Goal: Task Accomplishment & Management: Use online tool/utility

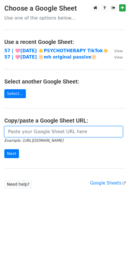
click at [32, 130] on input "url" at bounding box center [63, 131] width 118 height 11
paste input "https://docs.google.com/spreadsheets/d/1ldytk9Dr9YHoV2jFmpkIxPr2NhYVB7fDBbNSxuI…"
type input "https://docs.google.com/spreadsheets/d/1ldytk9Dr9YHoV2jFmpkIxPr2NhYVB7fDBbNSxuI…"
click at [4, 149] on input "Next" at bounding box center [11, 153] width 15 height 9
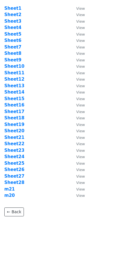
scroll to position [21, 0]
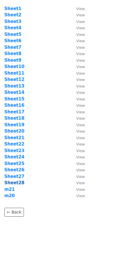
click at [18, 182] on strong "Sheet28" at bounding box center [14, 182] width 20 height 5
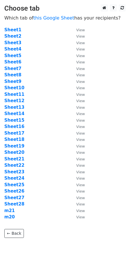
scroll to position [21, 0]
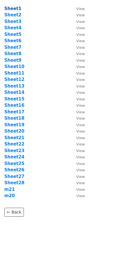
click at [9, 6] on strong "Sheet1" at bounding box center [12, 8] width 17 height 5
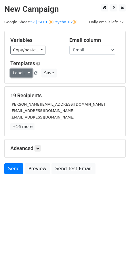
click at [22, 71] on link "Load..." at bounding box center [21, 73] width 22 height 9
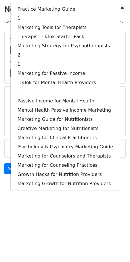
click at [48, 236] on html "New Campaign Daily emails left: 32 Google Sheet: 57 | SEPT 🔆Psycho Tik🔆 Variabl…" at bounding box center [65, 131] width 130 height 262
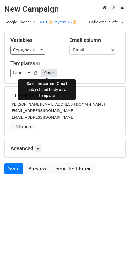
click at [47, 70] on button "Save" at bounding box center [48, 73] width 15 height 9
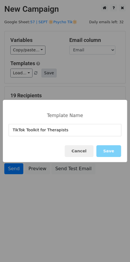
type input "TikTok Toolkit for Therapists"
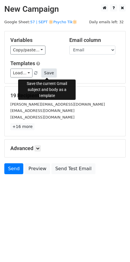
click at [46, 73] on button "Save" at bounding box center [48, 73] width 15 height 9
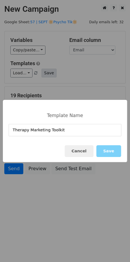
type input "Therapy Marketing Toolkit"
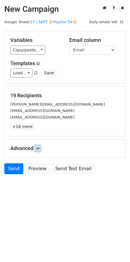
click at [39, 148] on icon at bounding box center [37, 148] width 3 height 3
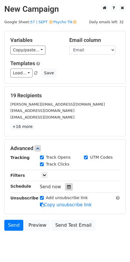
click at [67, 187] on icon at bounding box center [69, 187] width 4 height 4
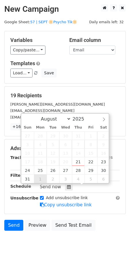
type input "2025-09-01 12:00"
select select "8"
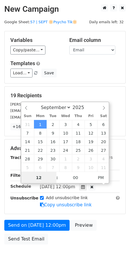
scroll to position [0, 0]
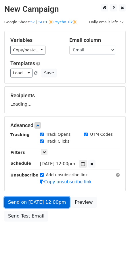
click at [42, 204] on link "Send on Sep 1 at 12:00pm" at bounding box center [36, 202] width 65 height 11
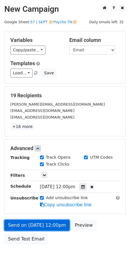
click at [19, 221] on link "Send on Sep 1 at 12:00pm" at bounding box center [36, 225] width 65 height 11
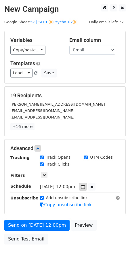
click at [85, 187] on icon at bounding box center [83, 187] width 4 height 4
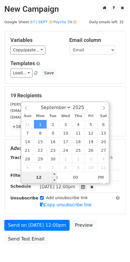
click at [43, 177] on input "12" at bounding box center [38, 177] width 35 height 11
type input "6"
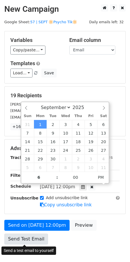
type input "2025-09-01 18:00"
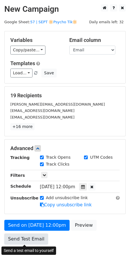
click at [35, 240] on link "Send Test Email" at bounding box center [26, 239] width 44 height 11
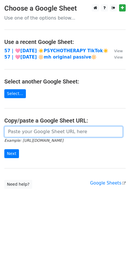
click at [42, 135] on input "url" at bounding box center [63, 131] width 118 height 11
paste input "https://docs.google.com/spreadsheets/d/1ldytk9Dr9YHoV2jFmpkIxPr2NhYVB7fDBbNSxuI…"
type input "https://docs.google.com/spreadsheets/d/1ldytk9Dr9YHoV2jFmpkIxPr2NhYVB7fDBbNSxuI…"
click at [4, 149] on input "Next" at bounding box center [11, 153] width 15 height 9
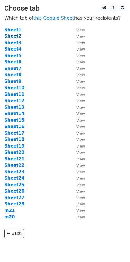
click at [16, 36] on strong "Sheet2" at bounding box center [12, 36] width 17 height 5
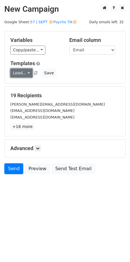
click at [24, 70] on link "Load..." at bounding box center [21, 73] width 22 height 9
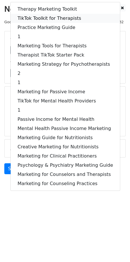
click at [53, 20] on link "TikTok Toolkit for Therapists" at bounding box center [65, 18] width 109 height 9
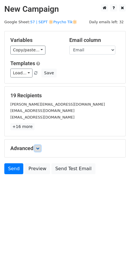
click at [39, 151] on link at bounding box center [37, 148] width 6 height 6
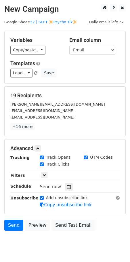
click at [69, 188] on div at bounding box center [69, 186] width 8 height 7
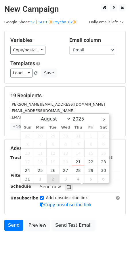
type input "[DATE] 12:00"
select select "8"
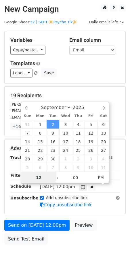
scroll to position [0, 0]
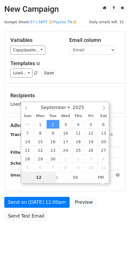
type input "8"
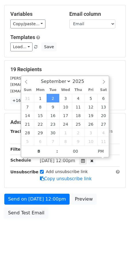
type input "[DATE] 20:00"
click at [26, 214] on link "Send Test Email" at bounding box center [26, 213] width 44 height 11
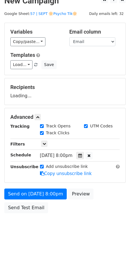
scroll to position [26, 0]
